Goal: Task Accomplishment & Management: Complete application form

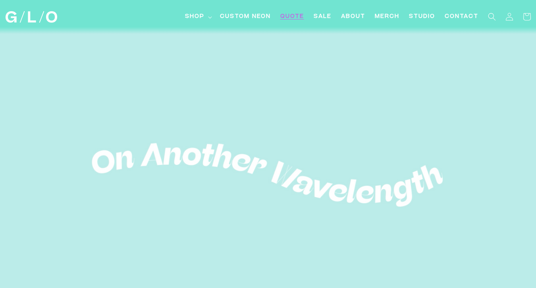
click at [295, 19] on span "Quote" at bounding box center [292, 17] width 24 height 8
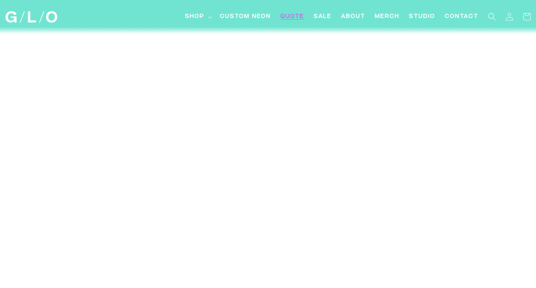
scroll to position [3013, 0]
